Goal: Obtain resource: Download file/media

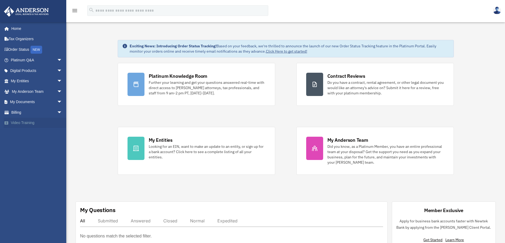
click at [25, 122] on link "Video Training" at bounding box center [37, 123] width 67 height 11
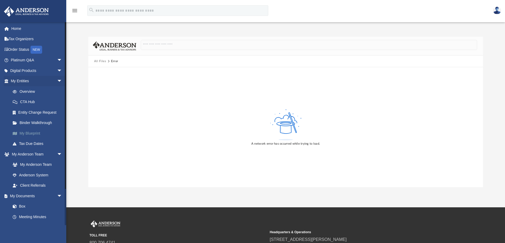
click at [38, 133] on link "My Blueprint" at bounding box center [38, 133] width 63 height 11
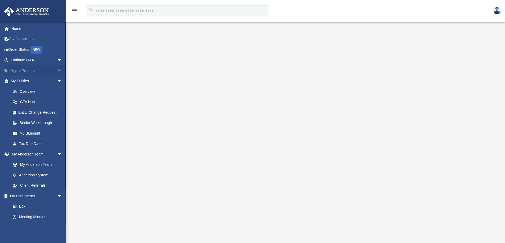
click at [34, 71] on link "Digital Products arrow_drop_down" at bounding box center [37, 70] width 67 height 11
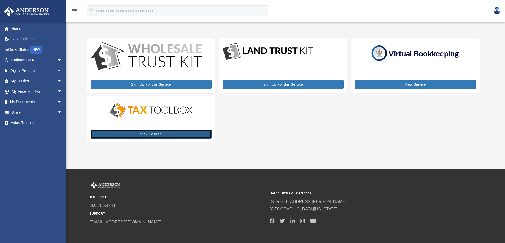
click at [170, 134] on link "View Service" at bounding box center [151, 134] width 121 height 9
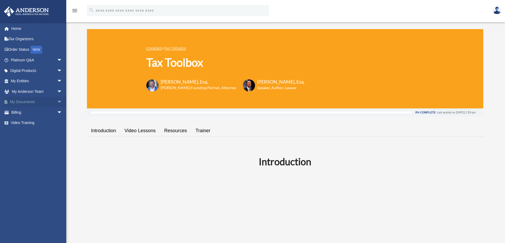
click at [19, 103] on link "My Documents arrow_drop_down" at bounding box center [37, 102] width 67 height 11
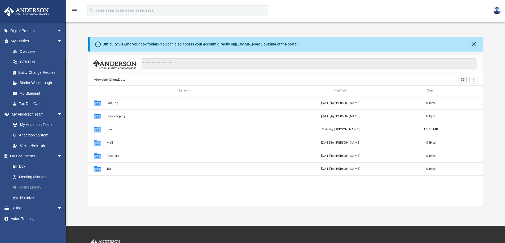
scroll to position [117, 391]
click at [32, 198] on link "Notarize" at bounding box center [38, 198] width 63 height 11
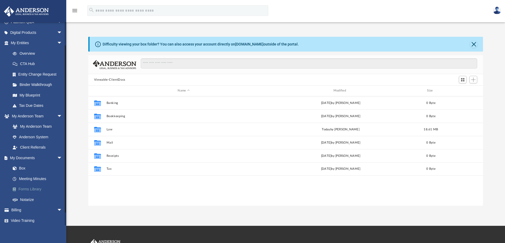
scroll to position [40, 0]
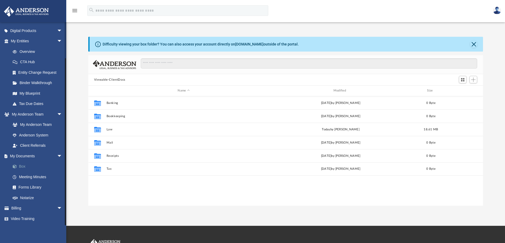
click at [24, 168] on link "Box" at bounding box center [38, 167] width 63 height 11
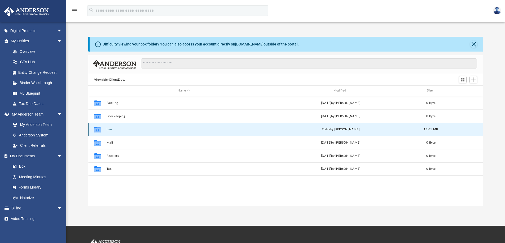
click at [112, 131] on button "Law" at bounding box center [183, 129] width 154 height 3
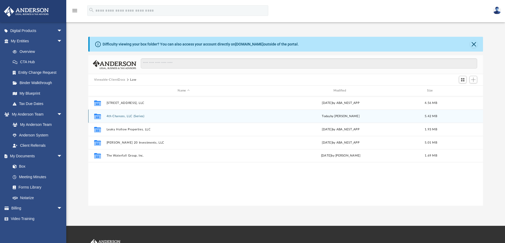
click at [127, 116] on button "4th Chances, LLC (Series)" at bounding box center [183, 116] width 154 height 3
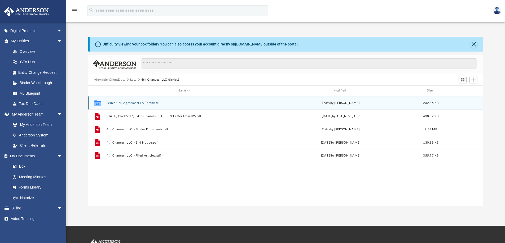
click at [143, 102] on button "Series Cell Agreements & Template" at bounding box center [183, 102] width 154 height 3
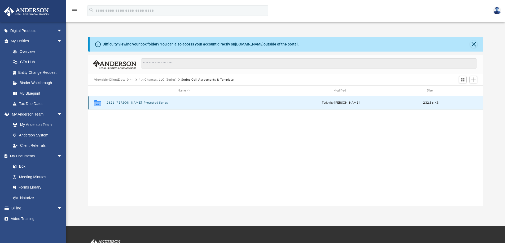
click at [143, 102] on button "2621 Canady, Protected Series" at bounding box center [183, 102] width 154 height 3
click at [160, 102] on button "4th Chances, LLC - 2621 Canady, Protected Series.pdf" at bounding box center [183, 102] width 154 height 3
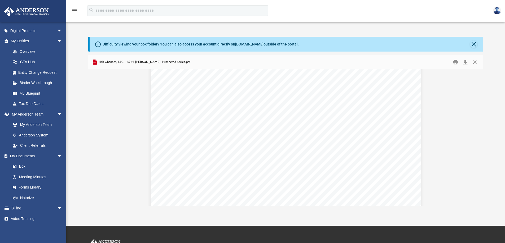
scroll to position [579, 0]
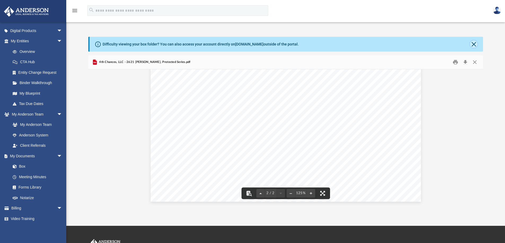
click at [472, 43] on button "Close" at bounding box center [473, 44] width 7 height 7
